Goal: Task Accomplishment & Management: Manage account settings

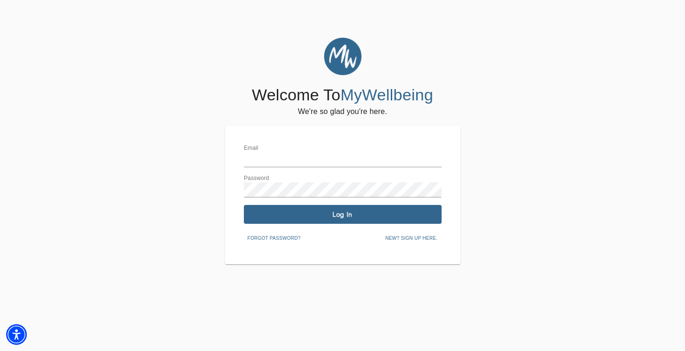
type input "[PERSON_NAME][EMAIL_ADDRESS][PERSON_NAME][DOMAIN_NAME]"
click at [347, 212] on span "Log In" at bounding box center [342, 214] width 190 height 9
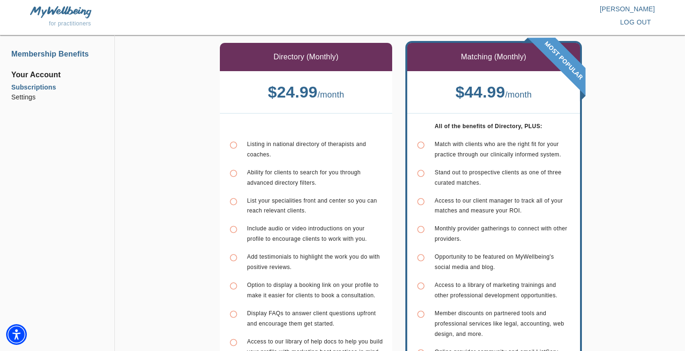
click at [69, 52] on li "Membership Benefits" at bounding box center [57, 53] width 92 height 11
